Goal: Task Accomplishment & Management: Manage account settings

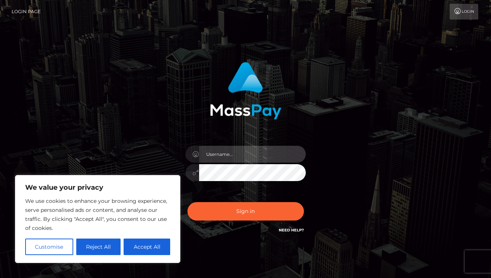
click at [236, 152] on input "text" at bounding box center [252, 154] width 107 height 17
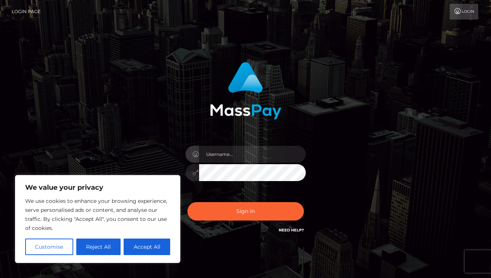
click at [470, 6] on link "Login" at bounding box center [464, 12] width 29 height 16
click at [156, 154] on div "Sign in" at bounding box center [245, 148] width 197 height 184
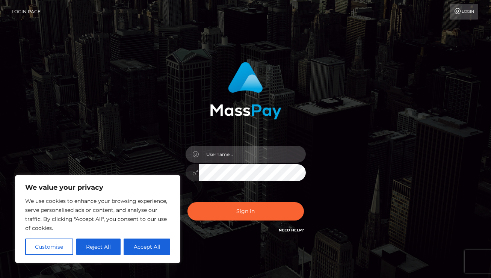
click at [229, 156] on input "text" at bounding box center [252, 154] width 107 height 17
click at [252, 153] on input "text" at bounding box center [252, 154] width 107 height 17
type input "nizarmarketingco@gmail.com"
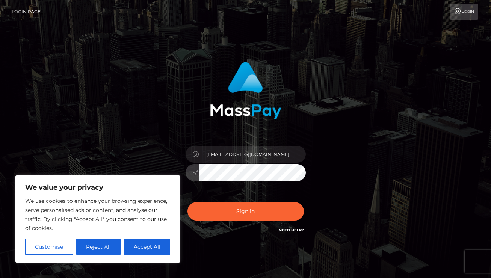
click at [188, 202] on button "Sign in" at bounding box center [246, 211] width 117 height 18
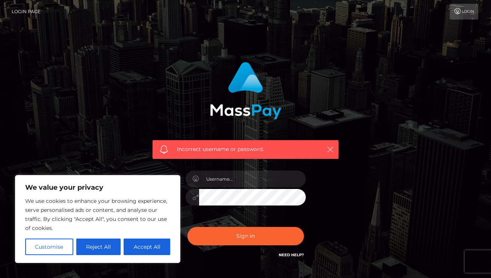
click at [330, 150] on icon "button" at bounding box center [331, 150] width 8 height 8
click at [89, 243] on button "Reject All" at bounding box center [98, 247] width 45 height 17
